Goal: Task Accomplishment & Management: Manage account settings

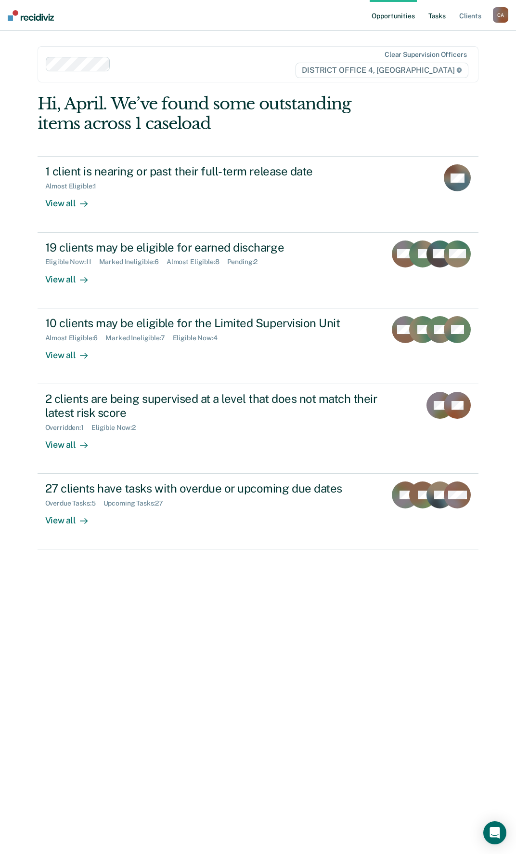
click at [433, 17] on link "Tasks" at bounding box center [437, 15] width 21 height 31
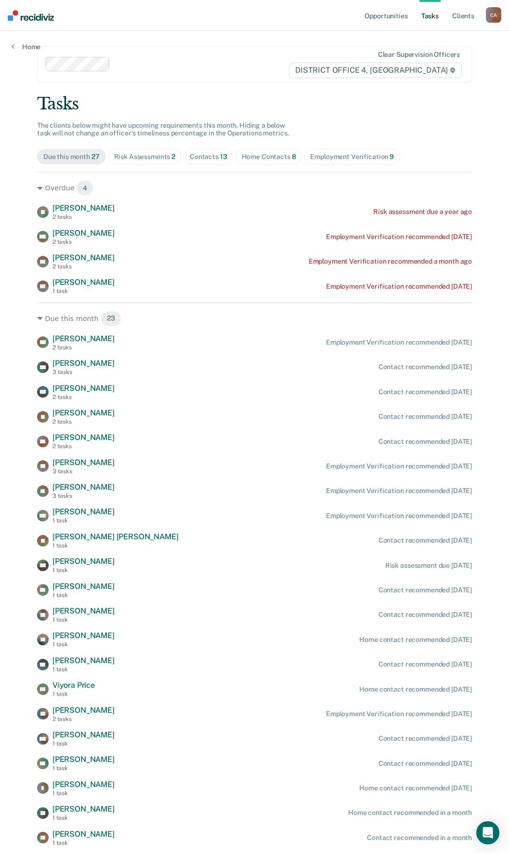
click at [262, 157] on div "Home Contacts 8" at bounding box center [269, 157] width 54 height 8
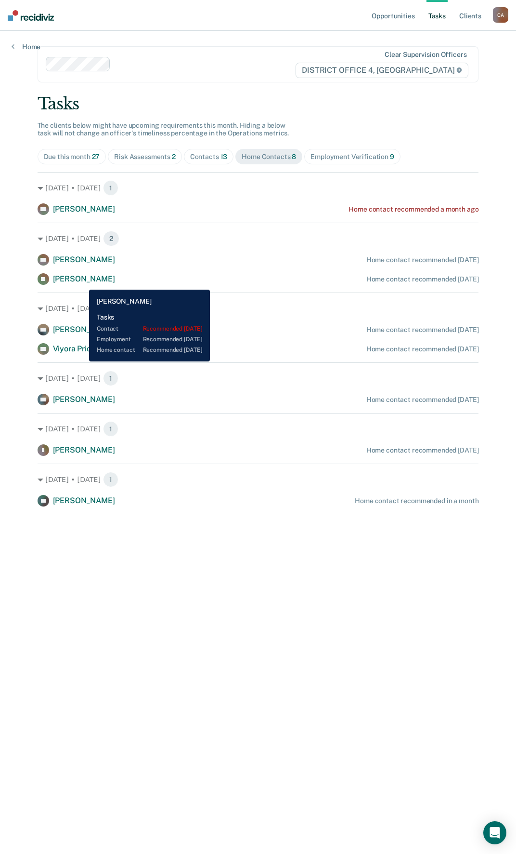
click at [82, 282] on span "[PERSON_NAME]" at bounding box center [84, 278] width 62 height 9
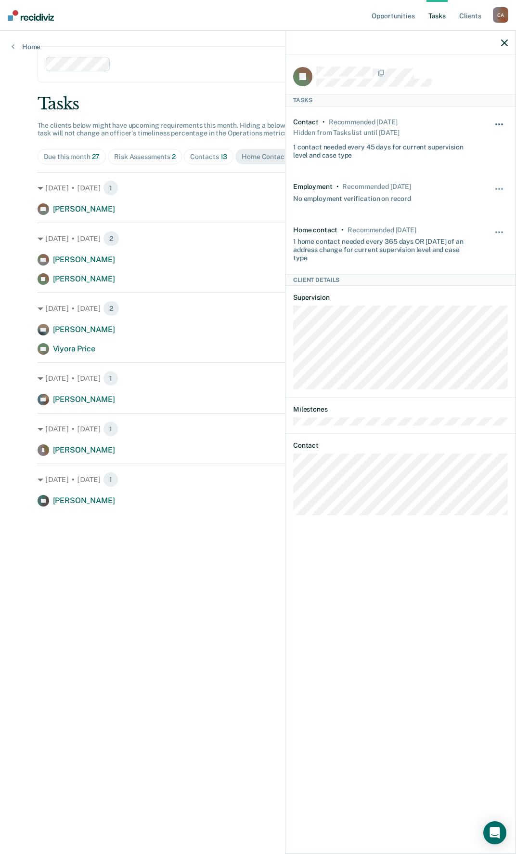
click at [500, 121] on button "button" at bounding box center [500, 128] width 16 height 15
click at [498, 122] on button "button" at bounding box center [500, 128] width 16 height 15
click at [498, 230] on button "button" at bounding box center [500, 236] width 16 height 15
click at [471, 311] on button "90 days" at bounding box center [473, 308] width 69 height 15
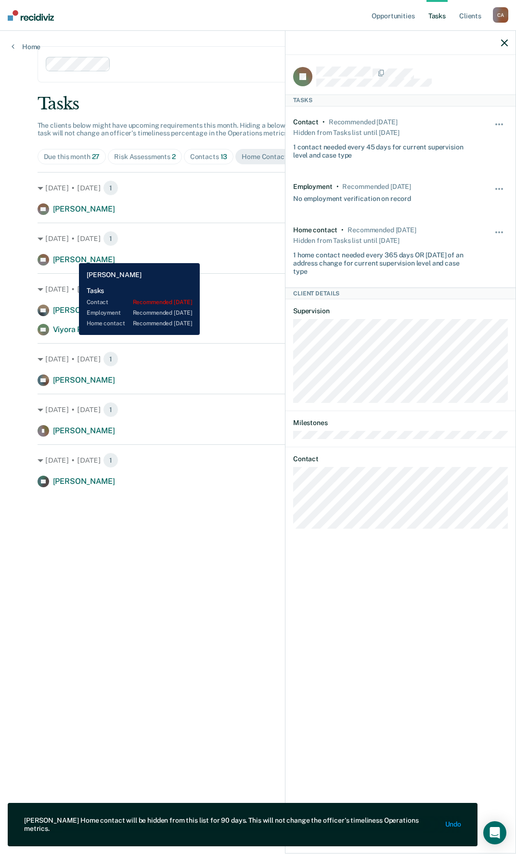
click at [69, 256] on span "Deylen Loos" at bounding box center [84, 259] width 62 height 9
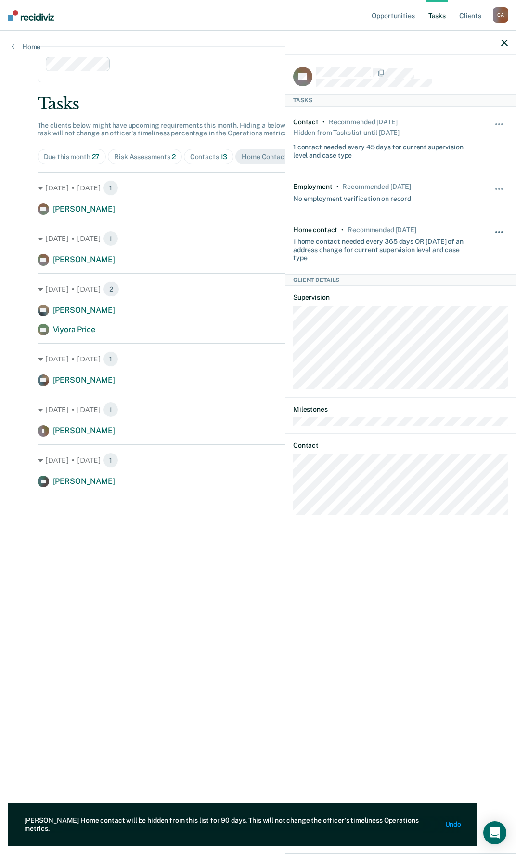
click at [498, 234] on button "button" at bounding box center [500, 236] width 16 height 15
click at [462, 307] on button "90 days" at bounding box center [473, 308] width 69 height 15
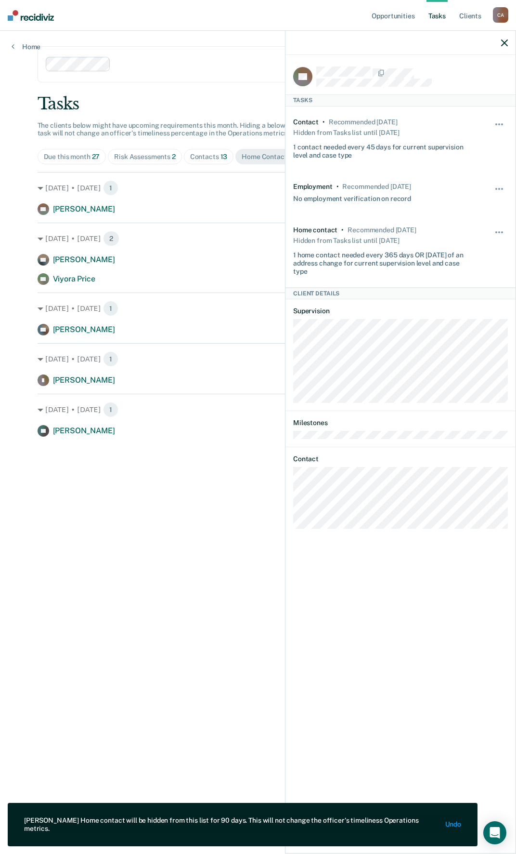
click at [506, 41] on icon "button" at bounding box center [505, 43] width 7 height 7
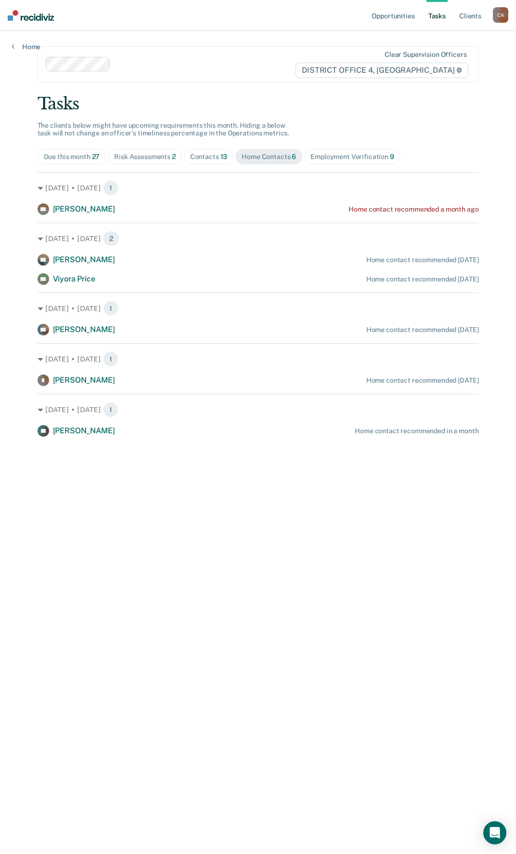
click at [336, 155] on div "Employment Verification 9" at bounding box center [353, 157] width 84 height 8
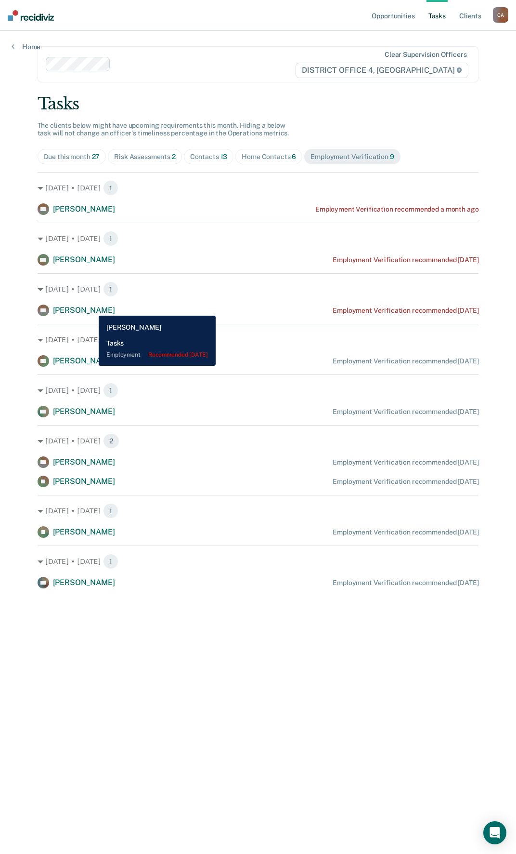
click at [92, 308] on span "Shauna Stewart" at bounding box center [84, 309] width 62 height 9
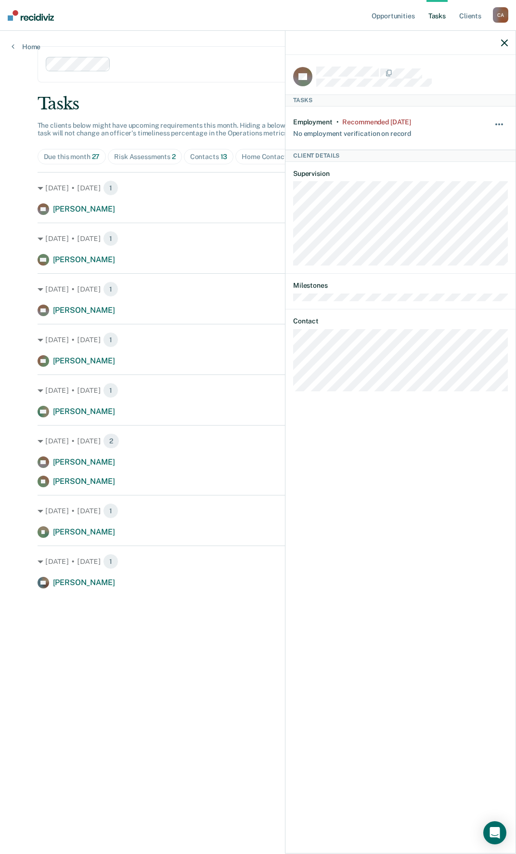
click at [498, 124] on button "button" at bounding box center [500, 128] width 16 height 15
click at [471, 182] on button "30 days" at bounding box center [473, 185] width 69 height 15
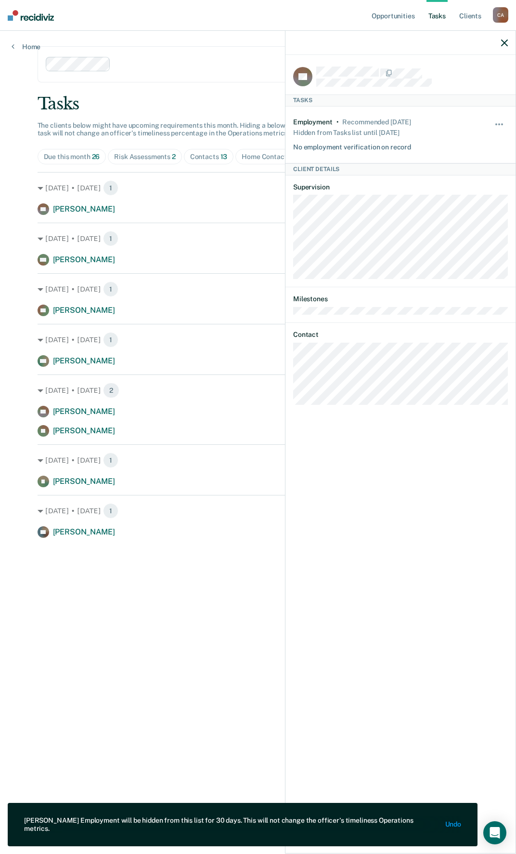
click at [506, 42] on icon "button" at bounding box center [505, 43] width 7 height 7
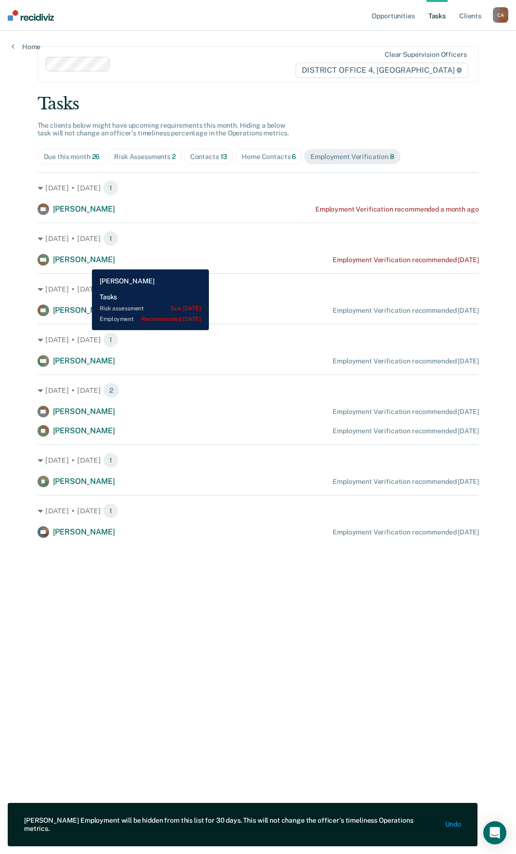
click at [85, 262] on span "Michael Cordova" at bounding box center [84, 259] width 62 height 9
click at [84, 259] on span "Michael Cordova" at bounding box center [84, 259] width 62 height 9
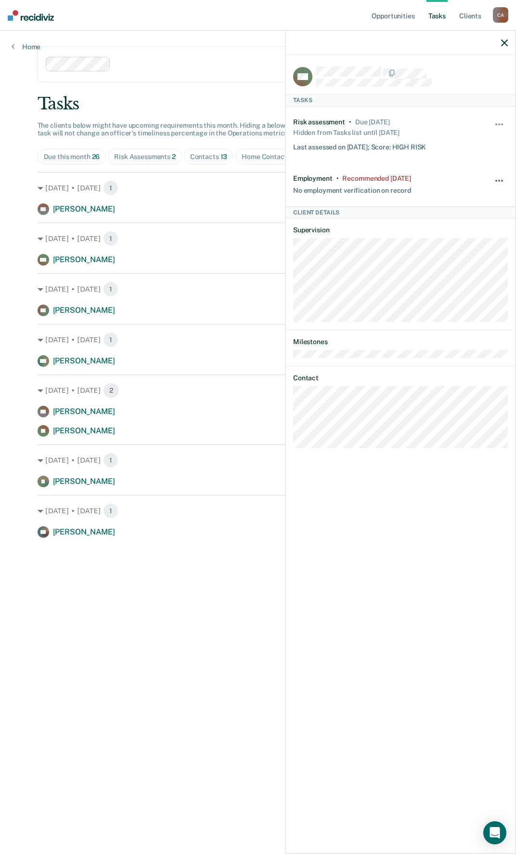
click at [500, 180] on span "button" at bounding box center [500, 181] width 2 height 2
click at [480, 238] on button "30 days" at bounding box center [473, 242] width 69 height 15
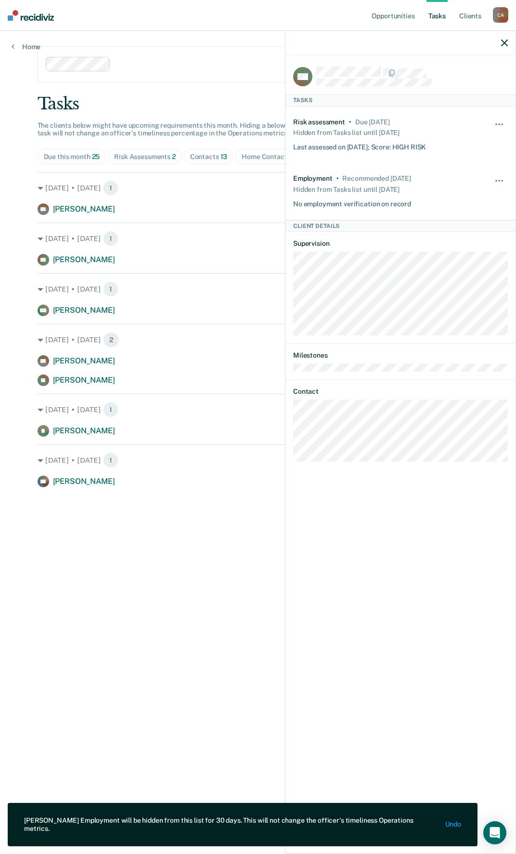
click at [503, 41] on icon "button" at bounding box center [505, 43] width 7 height 7
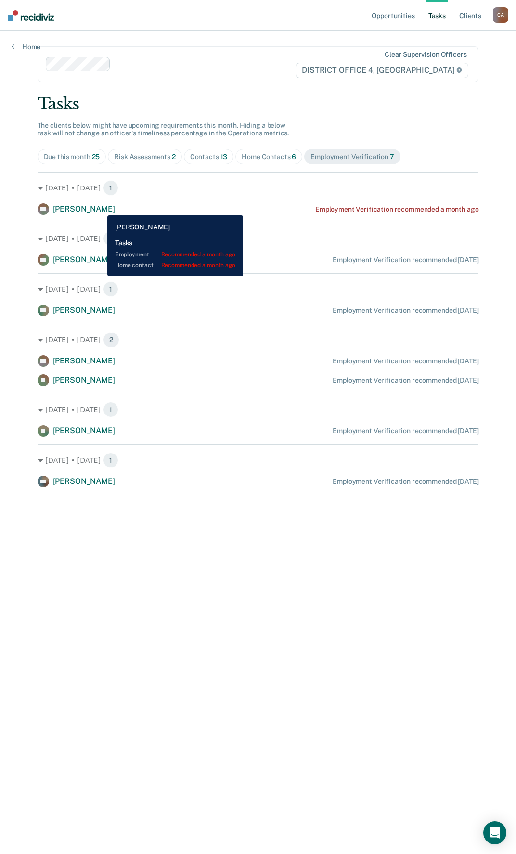
click at [100, 208] on span "Shaela Spurgeon" at bounding box center [84, 208] width 62 height 9
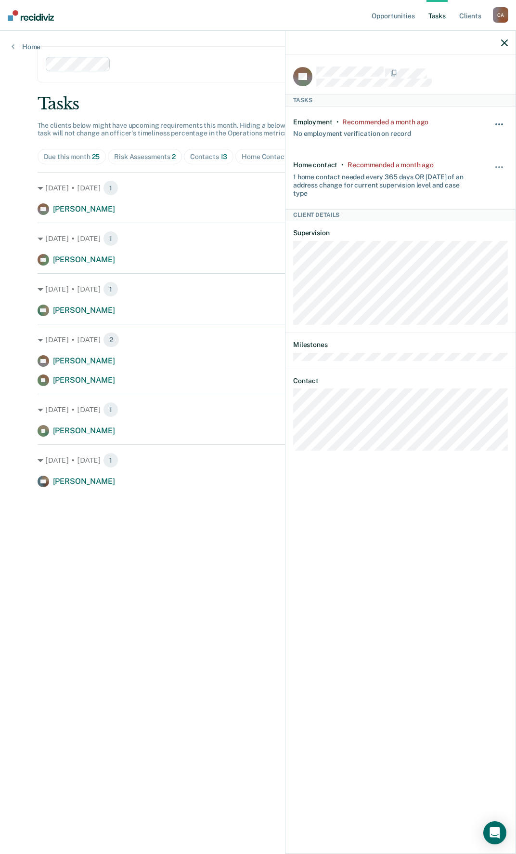
click at [503, 124] on span "button" at bounding box center [503, 124] width 2 height 2
click at [461, 185] on button "30 days" at bounding box center [473, 185] width 69 height 15
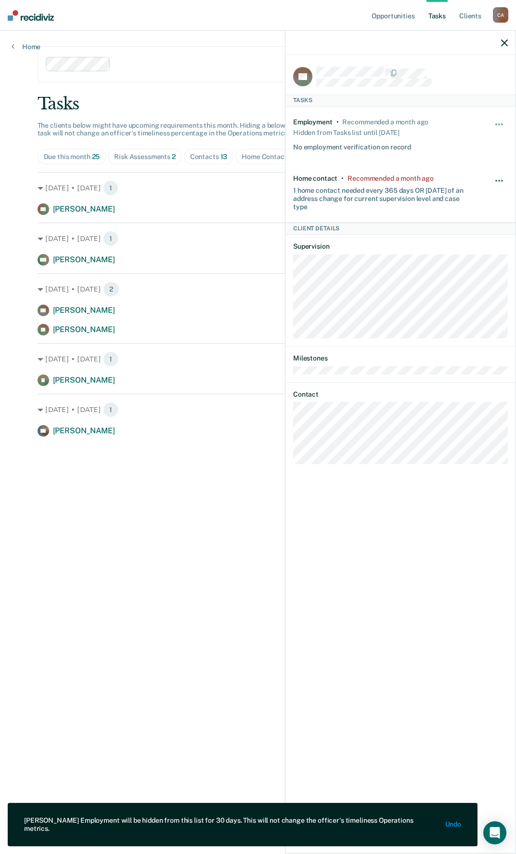
click at [501, 178] on button "button" at bounding box center [500, 185] width 16 height 15
click at [476, 241] on button "30 days" at bounding box center [473, 242] width 69 height 15
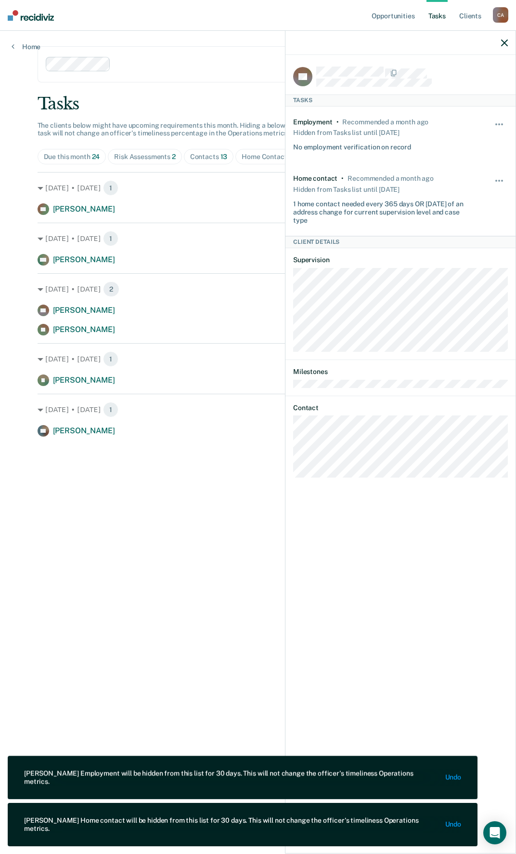
click at [507, 37] on div at bounding box center [401, 43] width 230 height 24
click at [505, 43] on icon "button" at bounding box center [505, 43] width 7 height 7
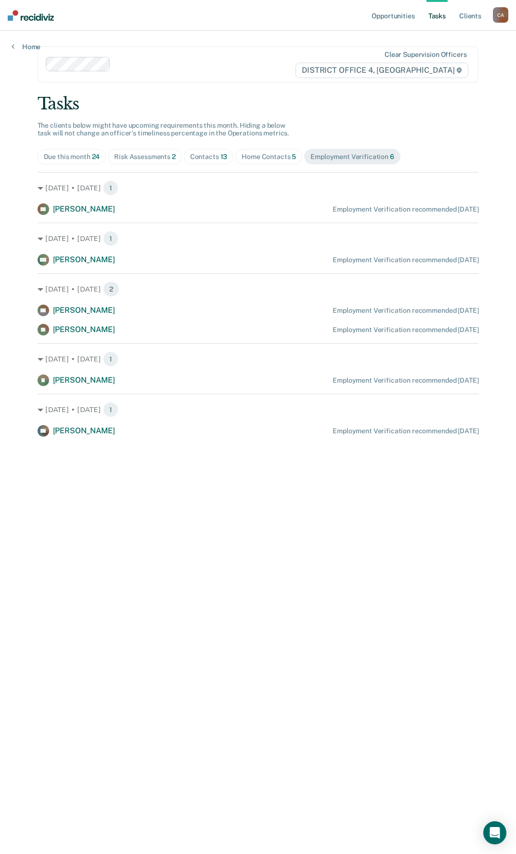
click at [156, 153] on div "Risk Assessments 2" at bounding box center [145, 157] width 62 height 8
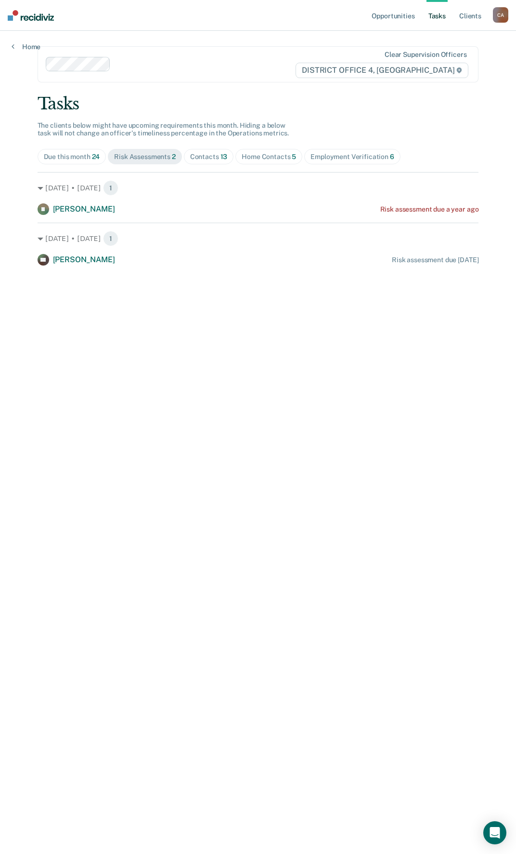
click at [206, 155] on div "Contacts 13" at bounding box center [209, 157] width 38 height 8
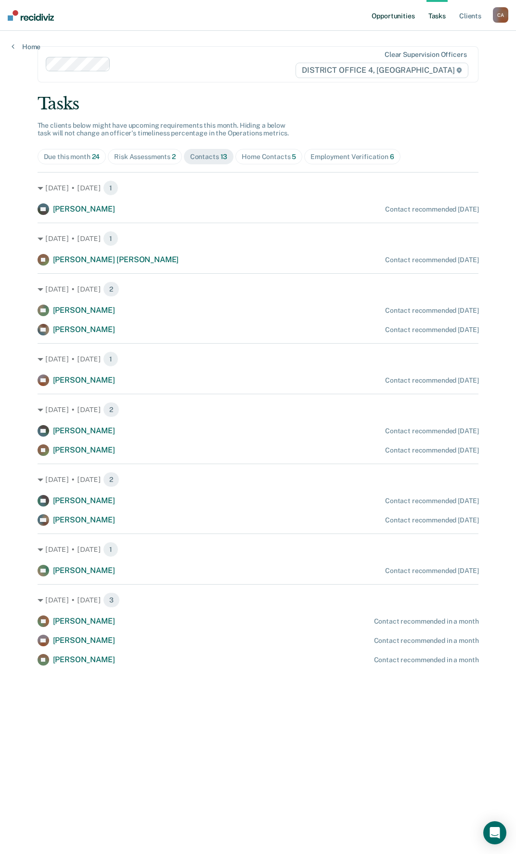
click at [397, 16] on link "Opportunities" at bounding box center [393, 15] width 47 height 31
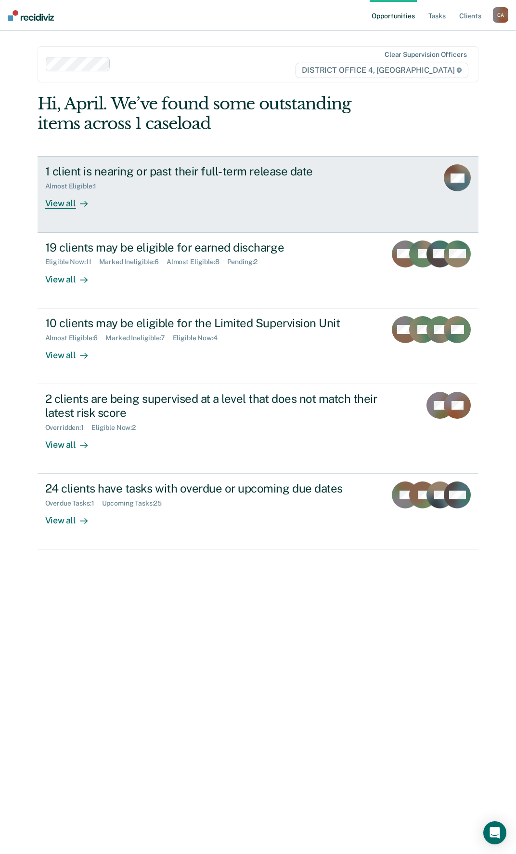
click at [256, 176] on div "1 client is nearing or past their full-term release date" at bounding box center [214, 171] width 338 height 14
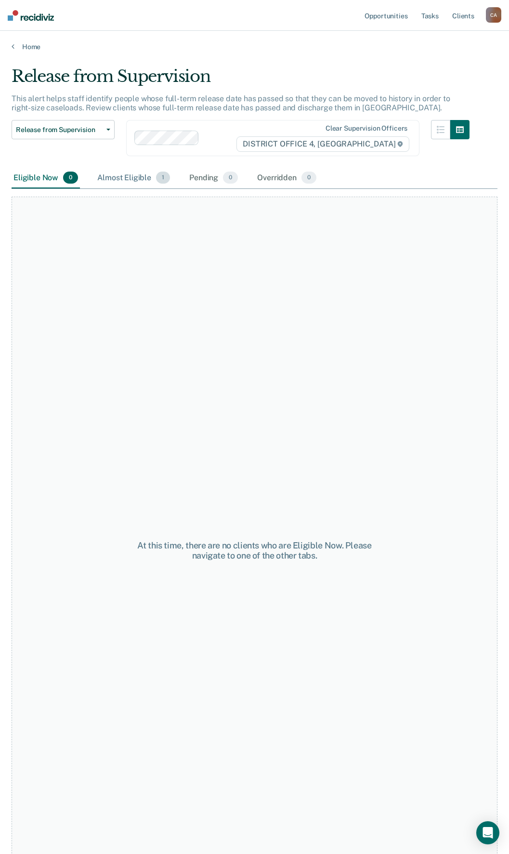
click at [139, 176] on div "Almost Eligible 1" at bounding box center [133, 178] width 77 height 21
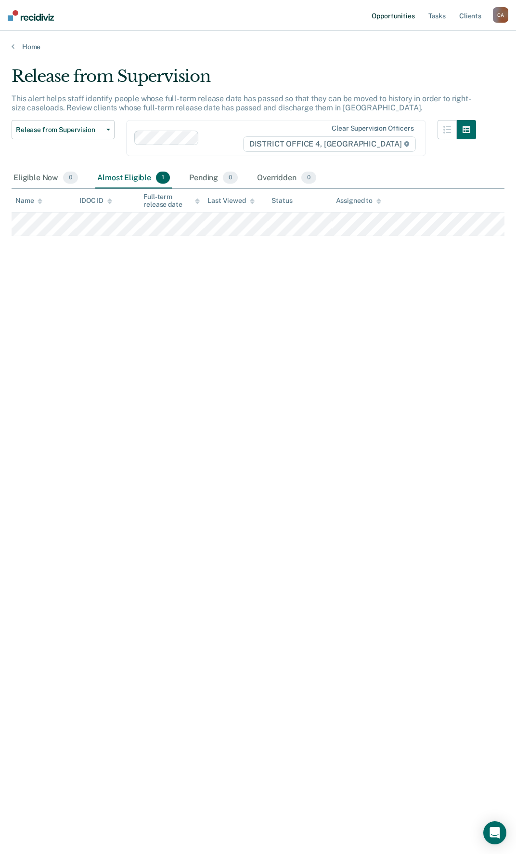
click at [402, 14] on link "Opportunities" at bounding box center [393, 15] width 47 height 31
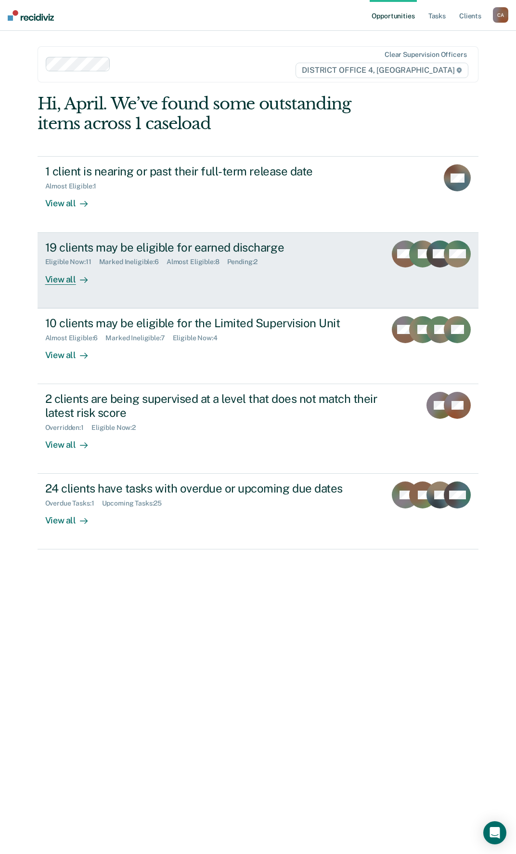
click at [152, 245] on div "19 clients may be eligible for earned discharge" at bounding box center [212, 247] width 334 height 14
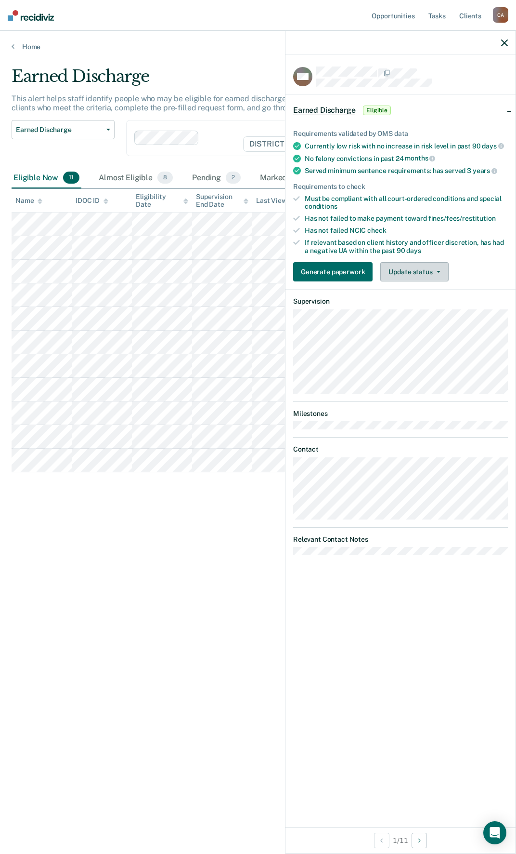
click at [440, 270] on button "Update status" at bounding box center [415, 271] width 68 height 19
click at [427, 307] on button "Mark Ineligible" at bounding box center [427, 310] width 93 height 15
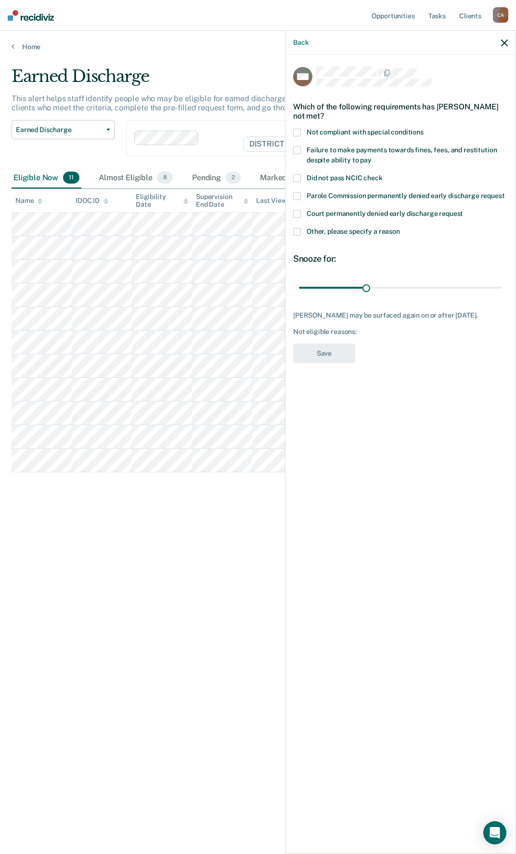
click at [295, 230] on span at bounding box center [297, 232] width 8 height 8
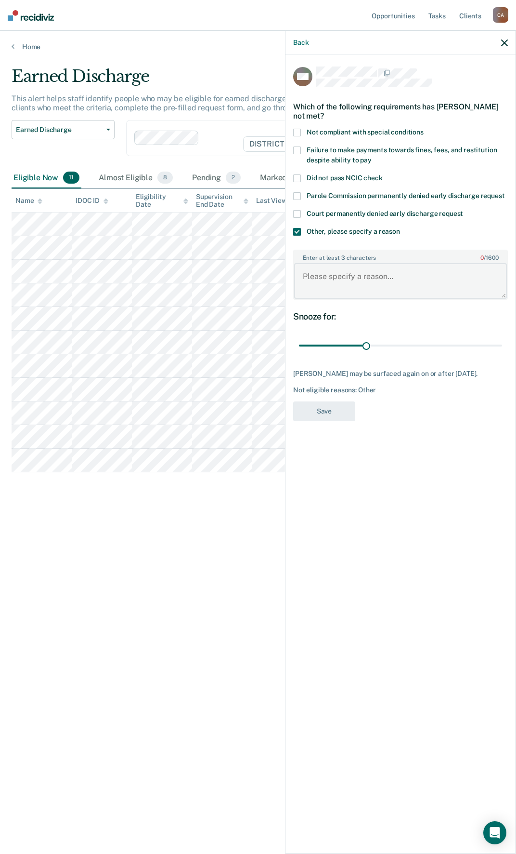
click at [381, 283] on textarea "Enter at least 3 characters 0 / 1600" at bounding box center [400, 281] width 213 height 36
type textarea "Recent drug and alcohol use"
click at [337, 415] on button "Save" at bounding box center [324, 411] width 62 height 20
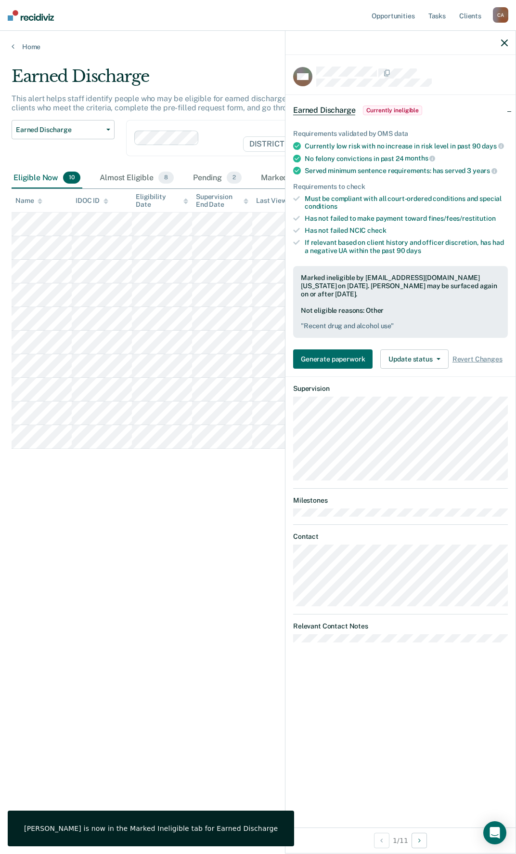
drag, startPoint x: 503, startPoint y: 43, endPoint x: 469, endPoint y: 55, distance: 36.7
click at [503, 43] on icon "button" at bounding box center [505, 43] width 7 height 7
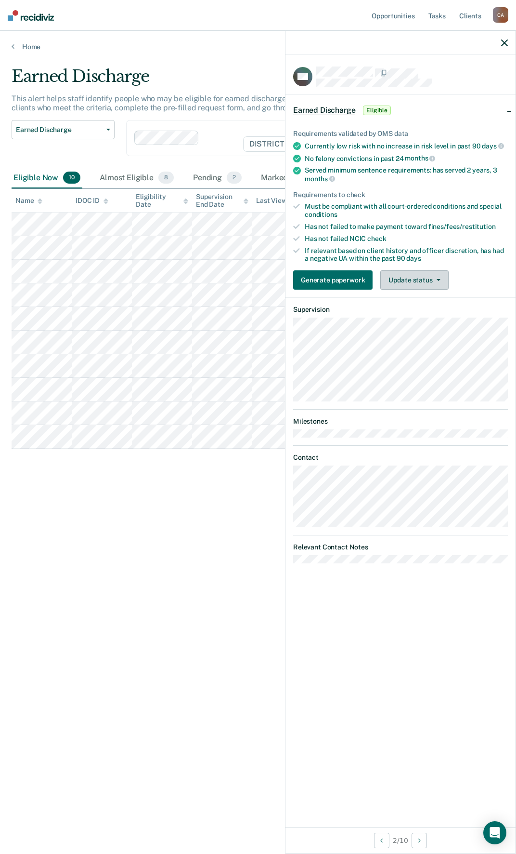
click at [439, 277] on button "Update status" at bounding box center [415, 279] width 68 height 19
click at [426, 318] on button "Mark Ineligible" at bounding box center [427, 318] width 93 height 15
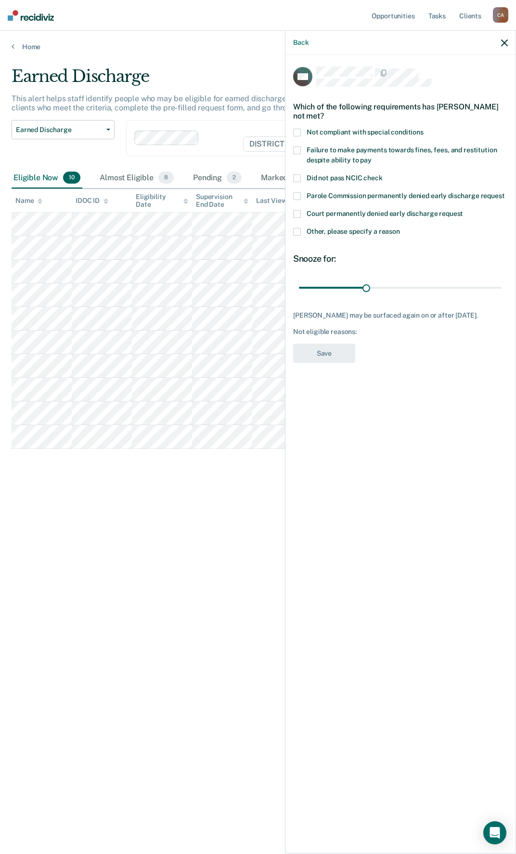
click at [298, 149] on span at bounding box center [297, 150] width 8 height 8
click at [347, 362] on button "Save" at bounding box center [324, 354] width 62 height 20
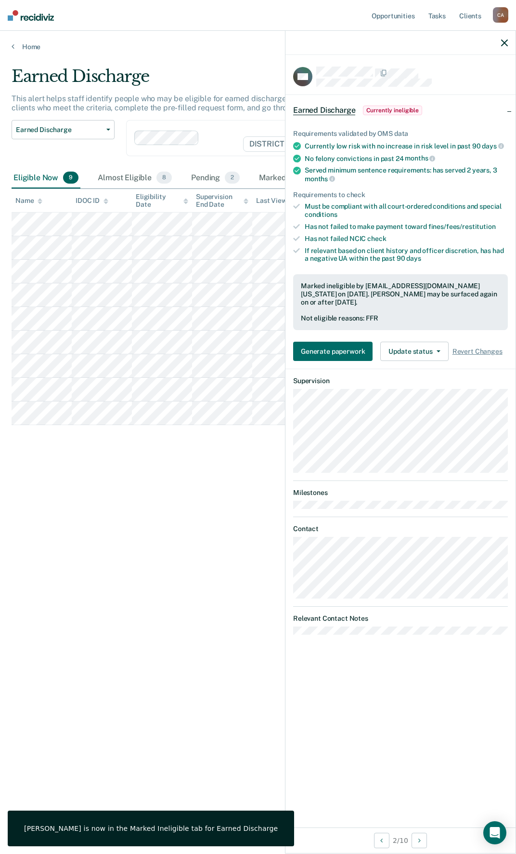
click at [504, 46] on icon "button" at bounding box center [505, 43] width 7 height 7
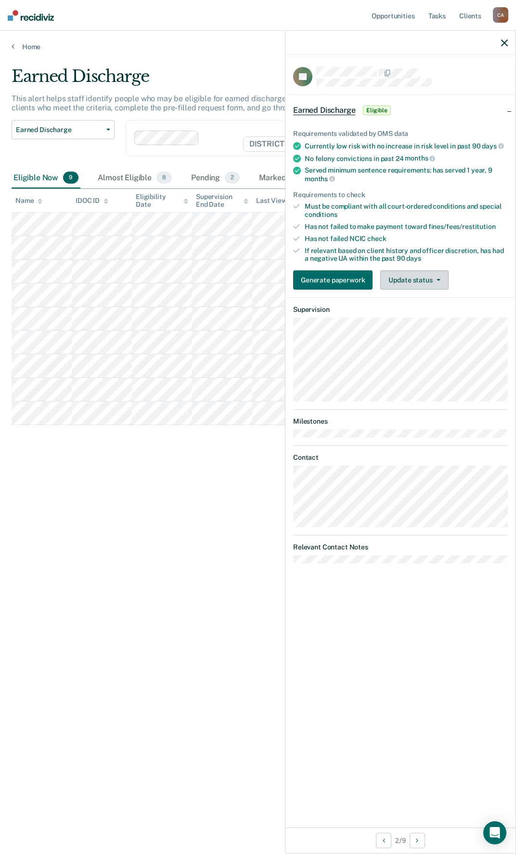
click at [438, 277] on button "Update status" at bounding box center [415, 279] width 68 height 19
click at [423, 321] on button "Mark Ineligible" at bounding box center [427, 318] width 93 height 15
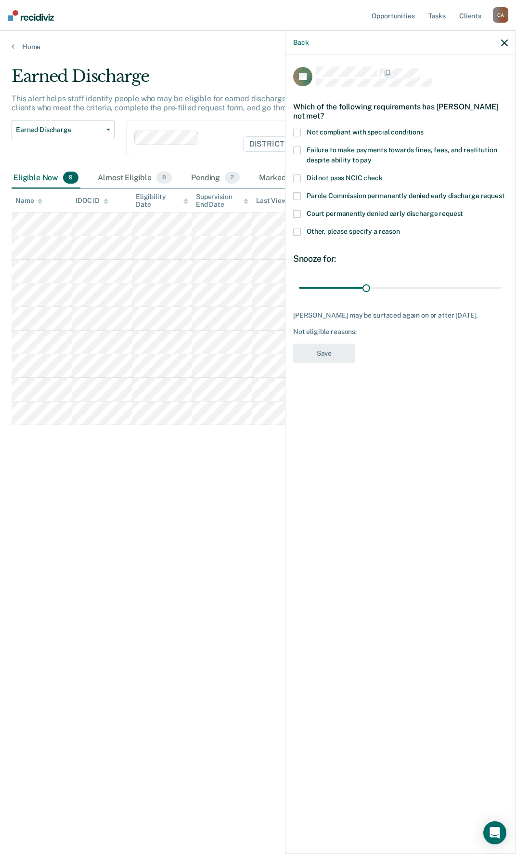
click at [296, 150] on span at bounding box center [297, 150] width 8 height 8
click at [342, 363] on button "Save" at bounding box center [324, 354] width 62 height 20
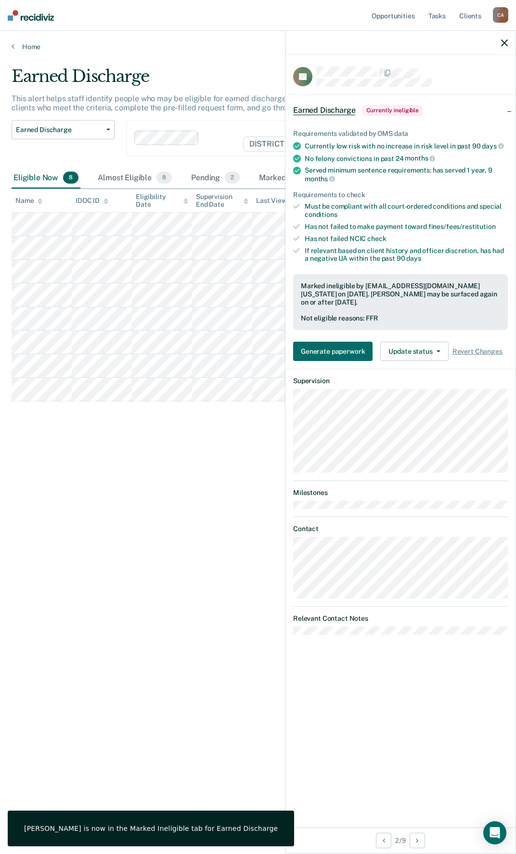
click at [503, 41] on icon "button" at bounding box center [505, 43] width 7 height 7
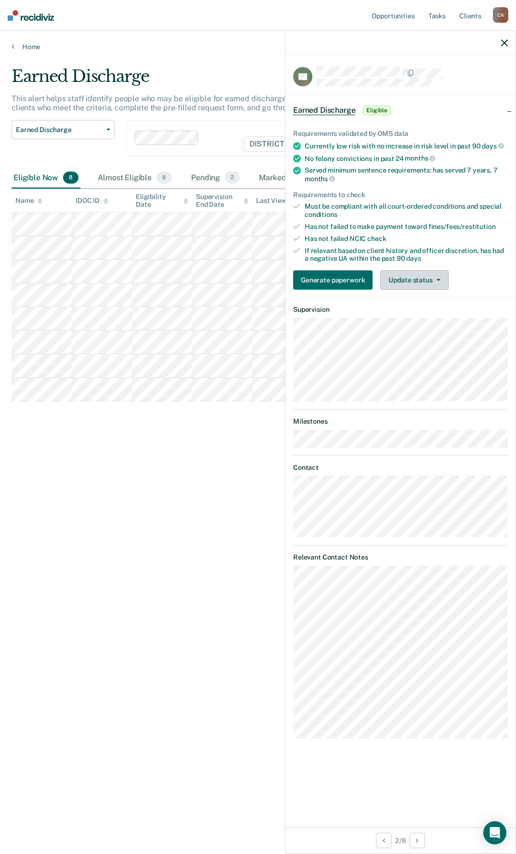
click at [439, 275] on button "Update status" at bounding box center [415, 279] width 68 height 19
click at [431, 318] on button "Mark Ineligible" at bounding box center [427, 318] width 93 height 15
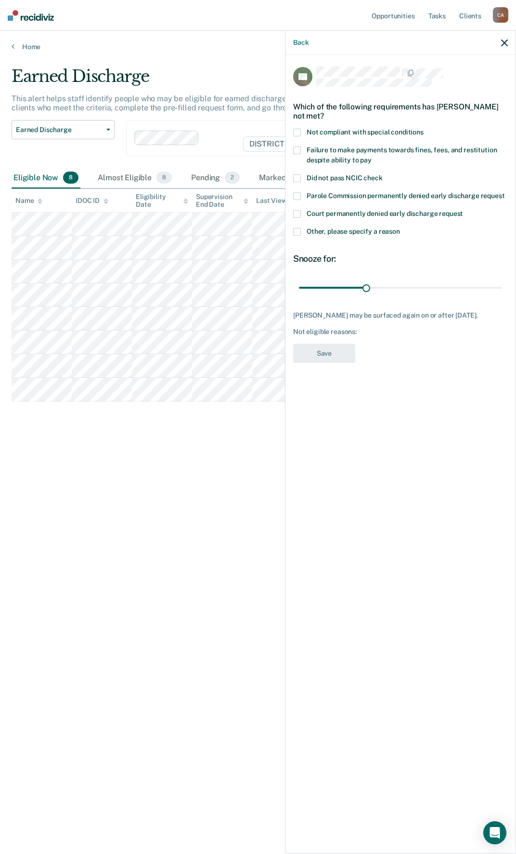
click at [298, 148] on span at bounding box center [297, 150] width 8 height 8
drag, startPoint x: 339, startPoint y: 356, endPoint x: 400, endPoint y: 327, distance: 67.5
click at [341, 354] on button "Save" at bounding box center [324, 354] width 62 height 20
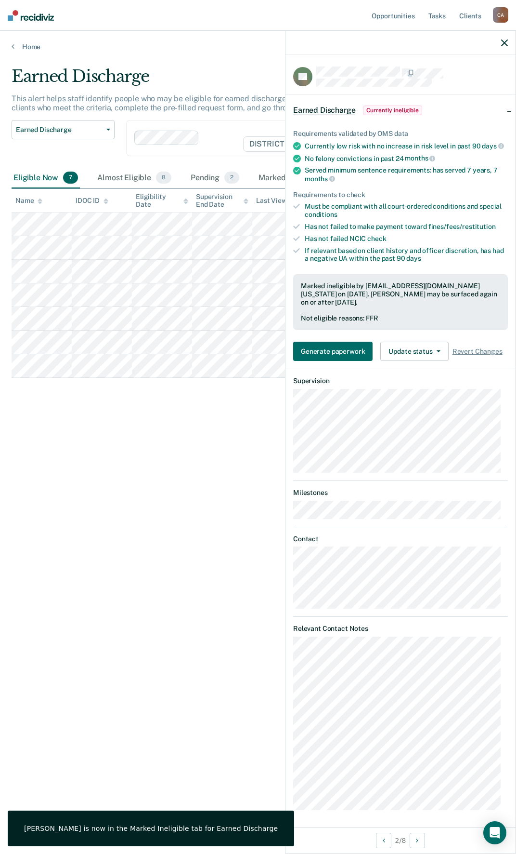
click at [507, 42] on icon "button" at bounding box center [505, 43] width 7 height 7
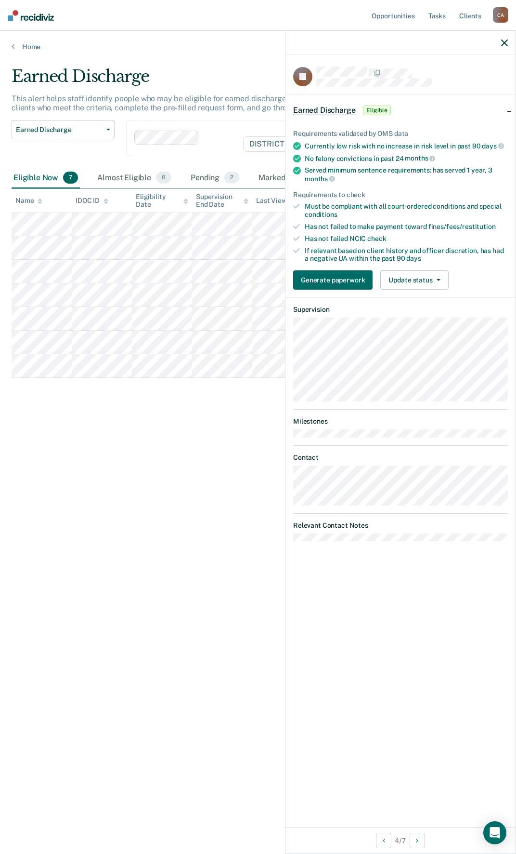
click at [214, 441] on div "Earned Discharge This alert helps staff identify people who may be eligible for…" at bounding box center [258, 423] width 493 height 715
click at [504, 42] on icon "button" at bounding box center [505, 43] width 7 height 7
click at [438, 279] on icon "button" at bounding box center [439, 280] width 4 height 2
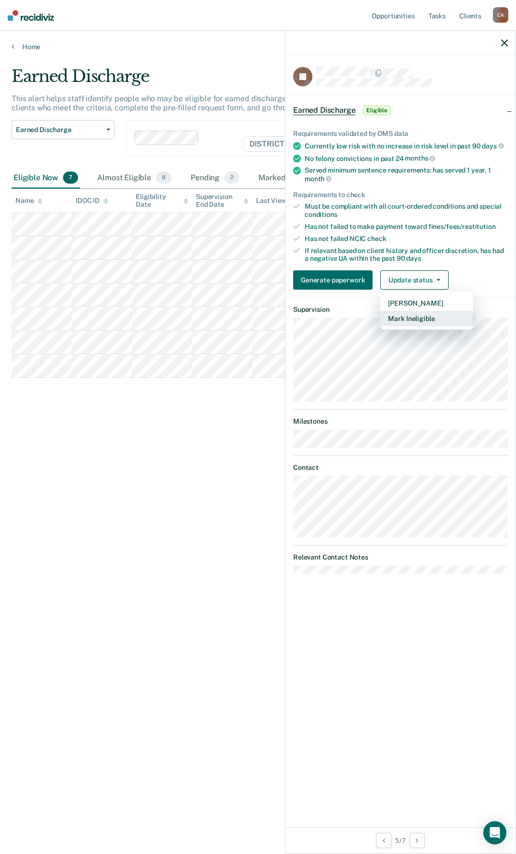
click at [433, 321] on button "Mark Ineligible" at bounding box center [427, 318] width 93 height 15
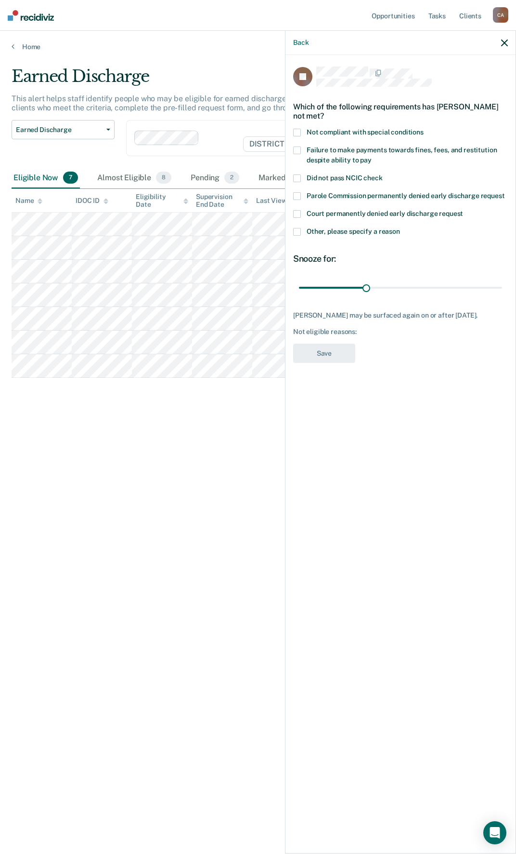
drag, startPoint x: 296, startPoint y: 148, endPoint x: 309, endPoint y: 216, distance: 69.2
click at [296, 152] on span at bounding box center [297, 150] width 8 height 8
click at [343, 351] on button "Save" at bounding box center [324, 354] width 62 height 20
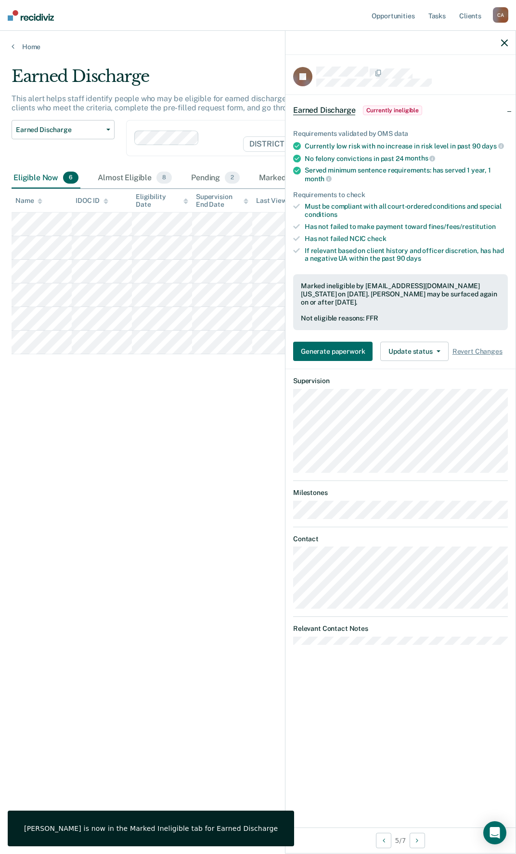
click at [504, 40] on div at bounding box center [401, 43] width 230 height 24
click at [505, 41] on icon "button" at bounding box center [505, 43] width 7 height 7
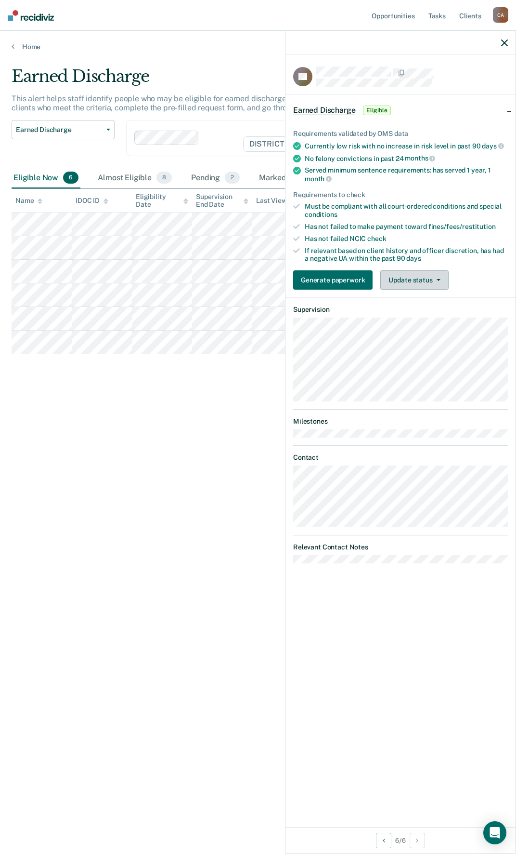
click at [439, 279] on button "Update status" at bounding box center [415, 279] width 68 height 19
click at [421, 315] on button "Mark Ineligible" at bounding box center [427, 318] width 93 height 15
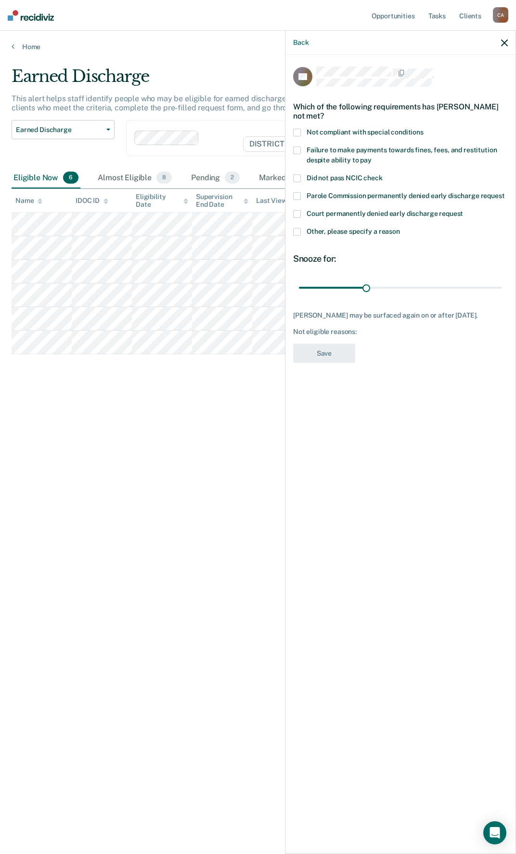
click at [298, 229] on span at bounding box center [297, 232] width 8 height 8
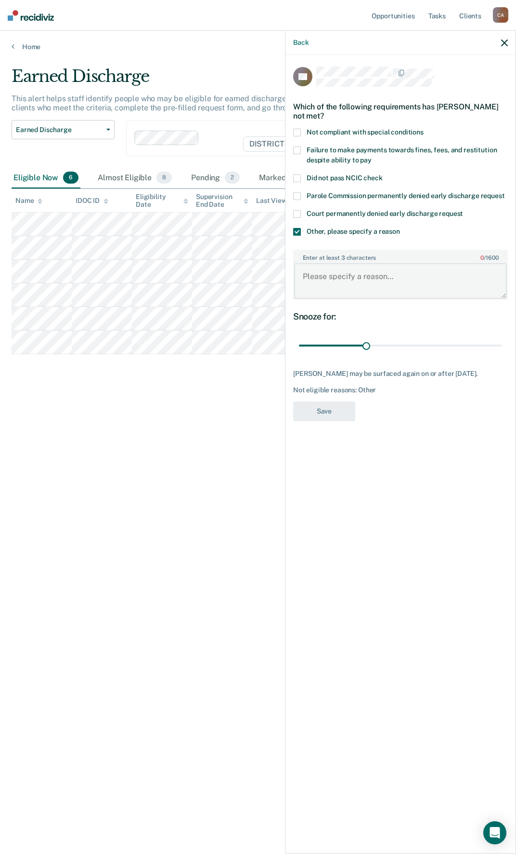
click at [327, 273] on textarea "Enter at least 3 characters 0 / 1600" at bounding box center [400, 281] width 213 height 36
click at [297, 149] on span at bounding box center [297, 150] width 8 height 8
click at [296, 231] on span at bounding box center [297, 232] width 8 height 8
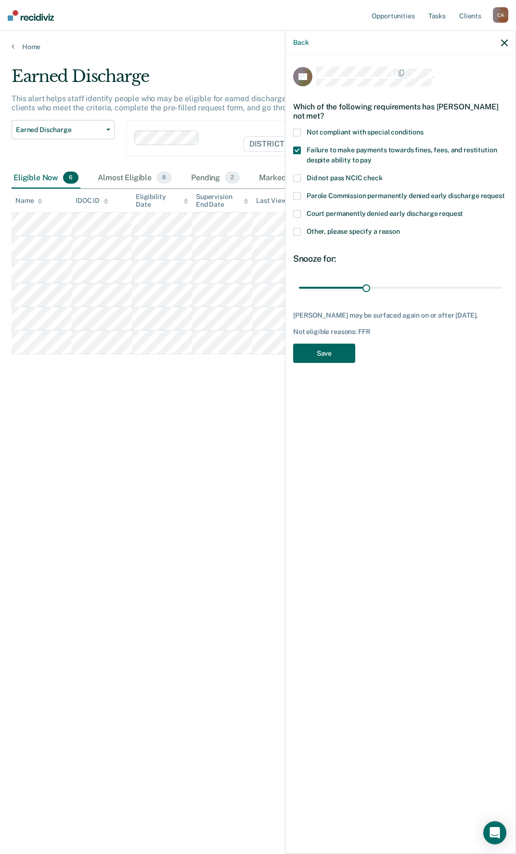
click at [331, 359] on button "Save" at bounding box center [324, 354] width 62 height 20
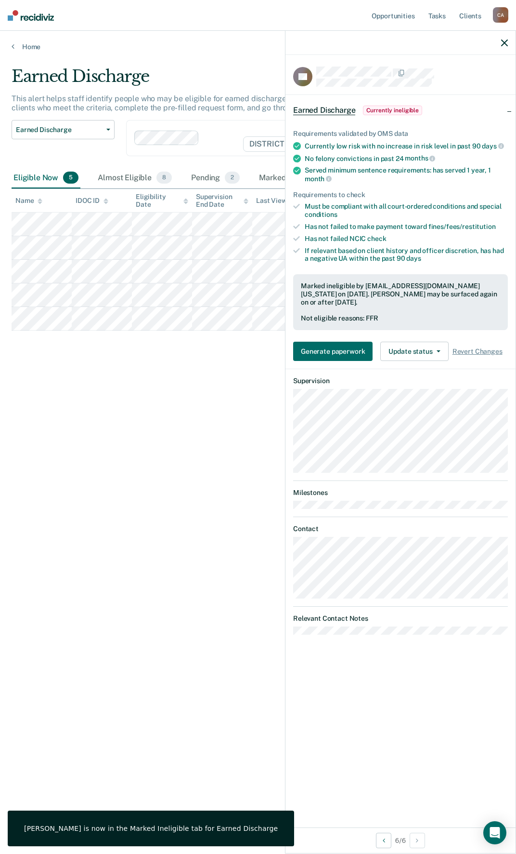
click at [503, 42] on icon "button" at bounding box center [505, 43] width 7 height 7
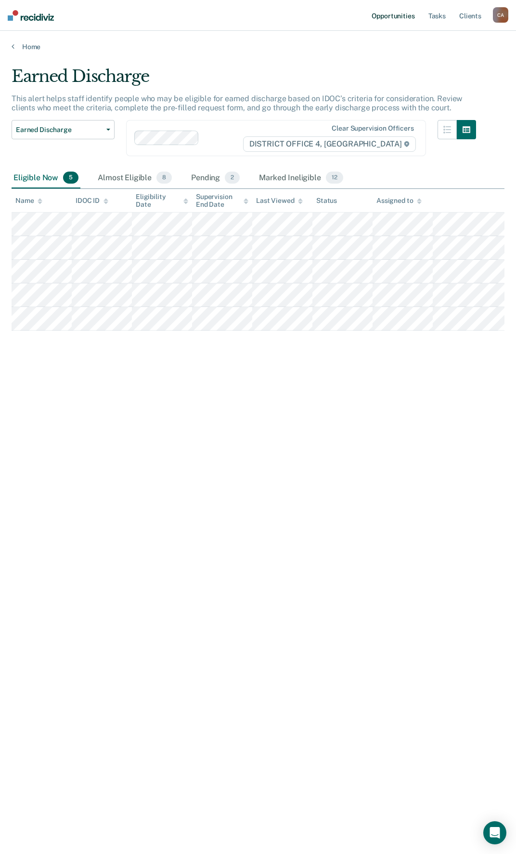
click at [407, 16] on link "Opportunities" at bounding box center [393, 15] width 47 height 31
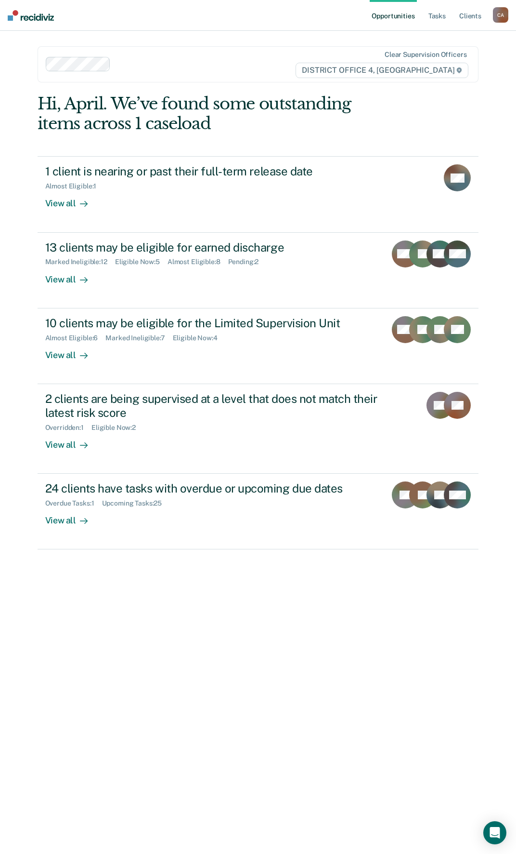
click at [409, 16] on link "Opportunities" at bounding box center [393, 15] width 47 height 31
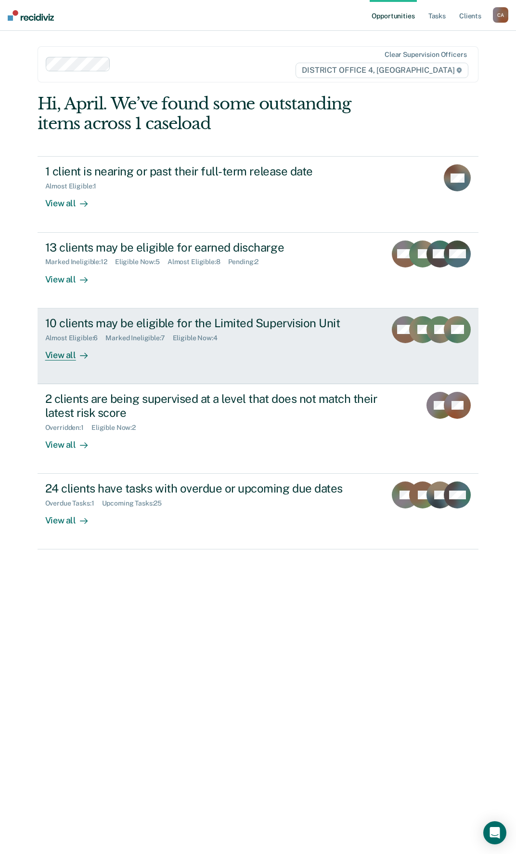
click at [219, 327] on div "10 clients may be eligible for the Limited Supervision Unit" at bounding box center [212, 323] width 334 height 14
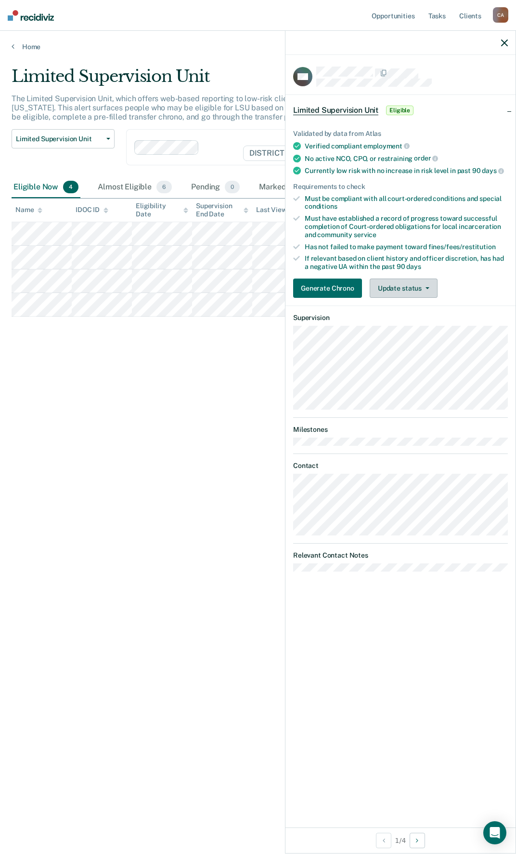
click at [423, 287] on span "button" at bounding box center [426, 288] width 8 height 2
click at [417, 324] on button "Mark Ineligible" at bounding box center [416, 326] width 93 height 15
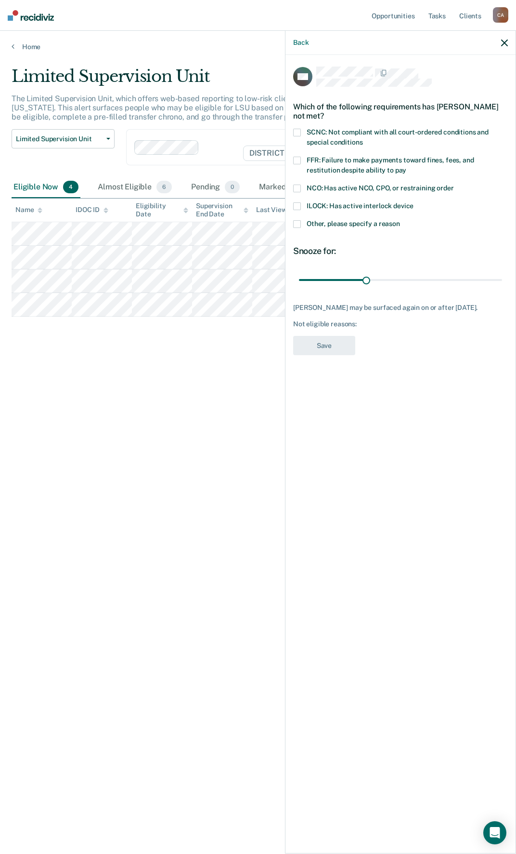
click at [299, 159] on span at bounding box center [297, 161] width 8 height 8
click at [341, 352] on button "Save" at bounding box center [324, 346] width 62 height 20
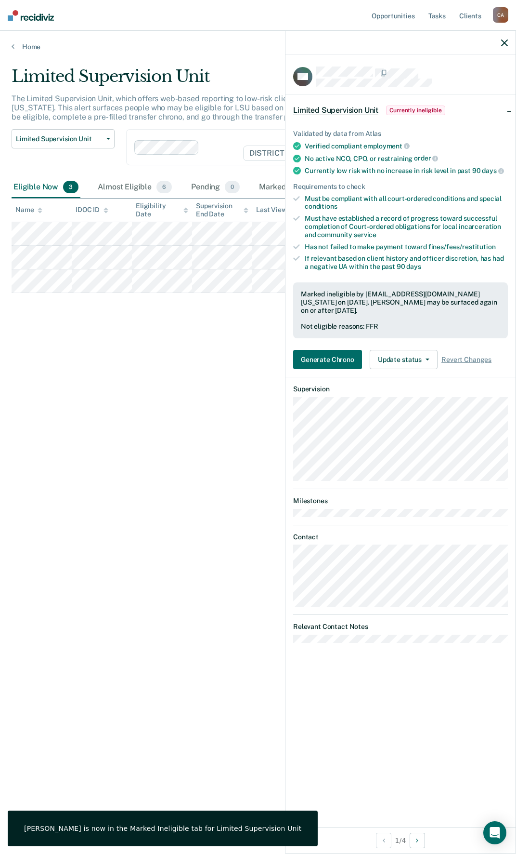
click at [503, 39] on button "button" at bounding box center [505, 43] width 7 height 8
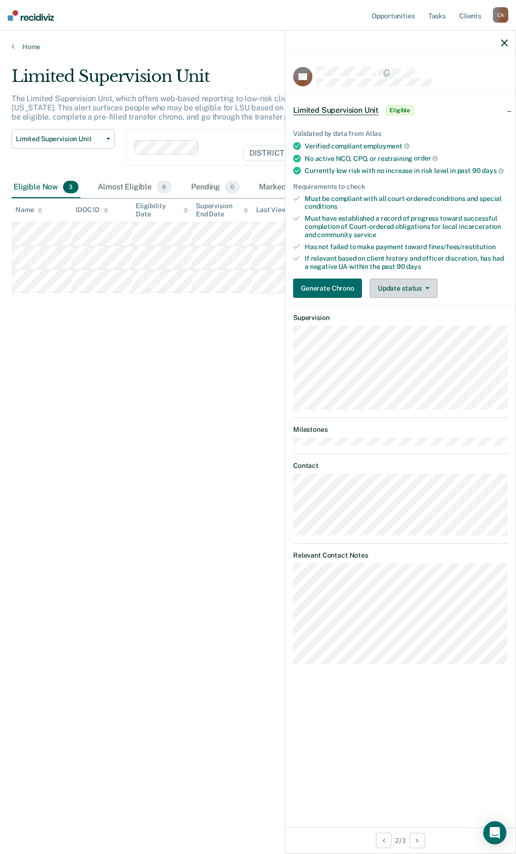
click at [426, 288] on icon "button" at bounding box center [428, 288] width 4 height 2
click at [418, 327] on button "Mark Ineligible" at bounding box center [416, 326] width 93 height 15
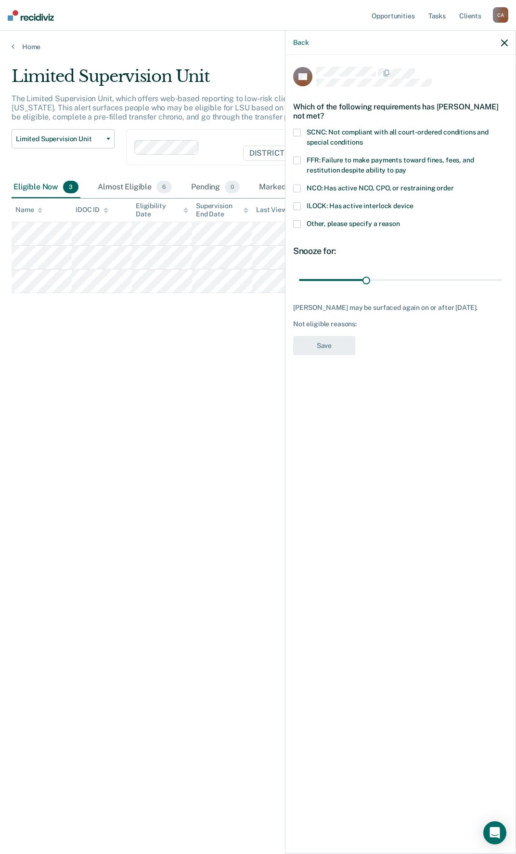
click at [300, 159] on span at bounding box center [297, 161] width 8 height 8
click at [335, 354] on button "Save" at bounding box center [324, 346] width 62 height 20
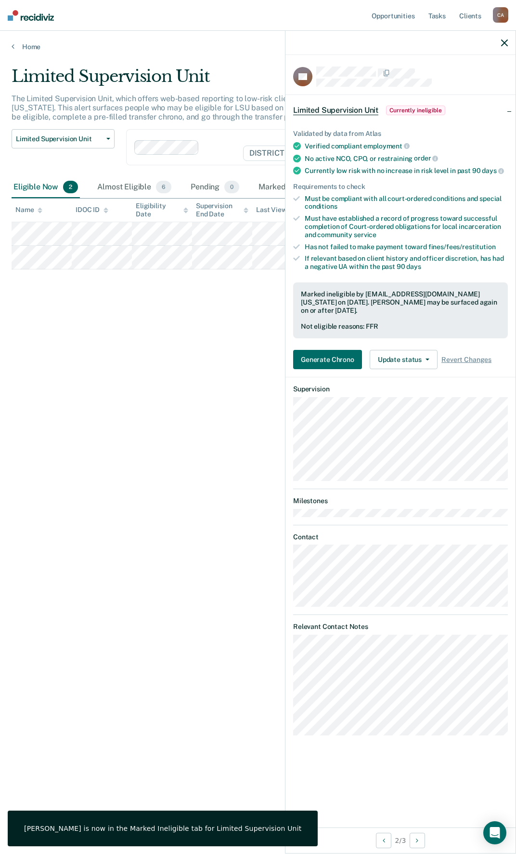
click at [503, 41] on icon "button" at bounding box center [505, 43] width 7 height 7
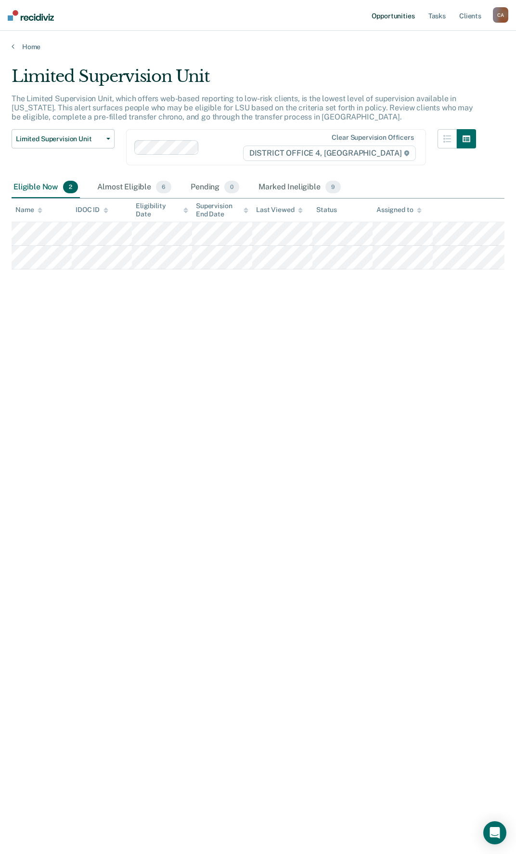
click at [402, 17] on link "Opportunities" at bounding box center [393, 15] width 47 height 31
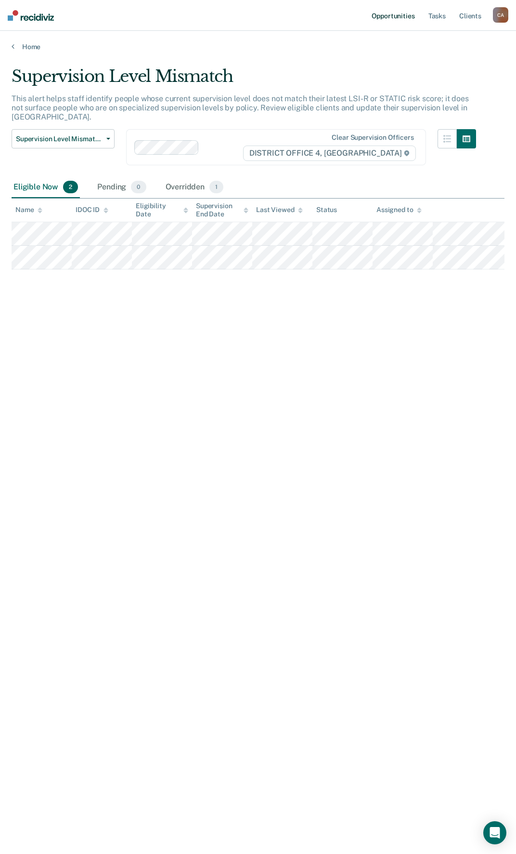
click at [391, 16] on link "Opportunities" at bounding box center [393, 15] width 47 height 31
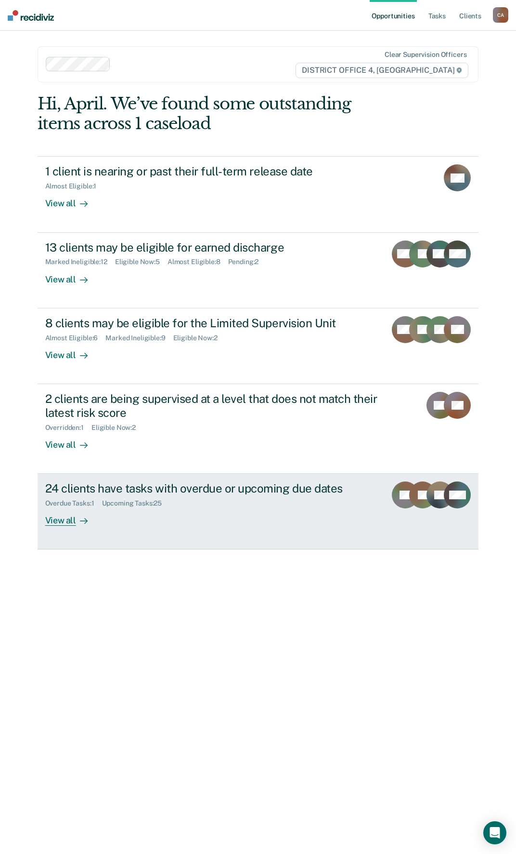
click at [252, 489] on div "24 clients have tasks with overdue or upcoming due dates" at bounding box center [212, 488] width 334 height 14
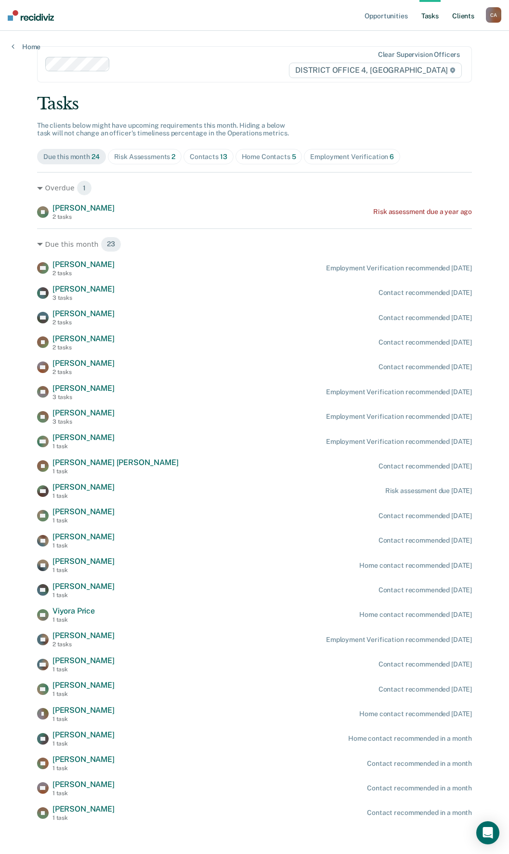
click at [466, 17] on link "Client s" at bounding box center [463, 15] width 26 height 31
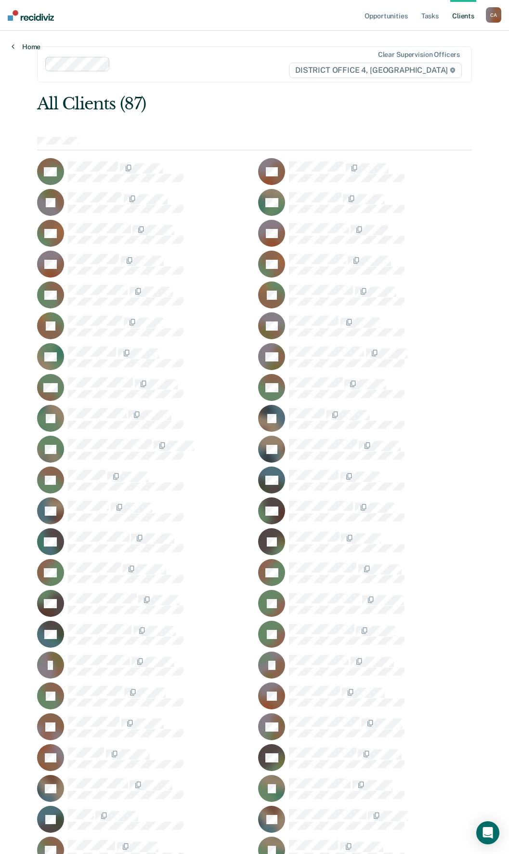
click at [14, 46] on link "Home" at bounding box center [26, 46] width 29 height 9
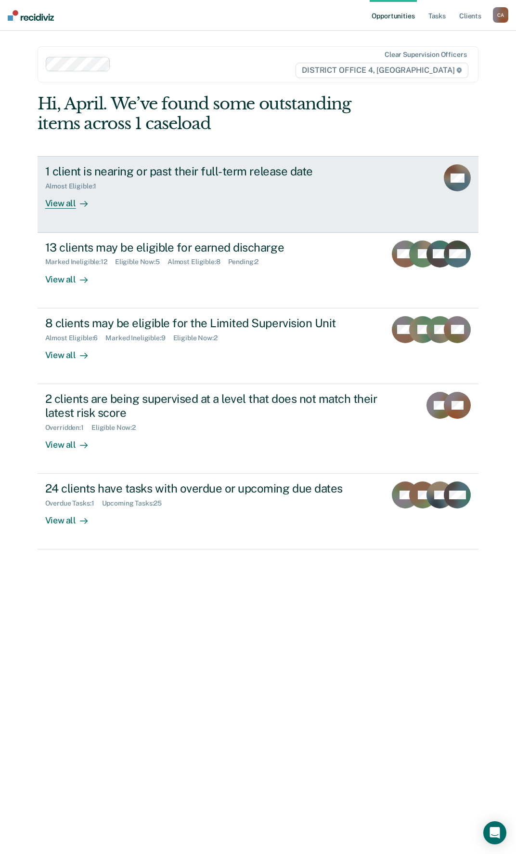
click at [465, 188] on icon at bounding box center [456, 185] width 36 height 28
